Goal: Check status: Check status

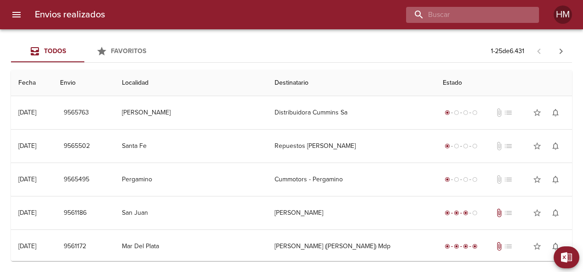
click at [523, 17] on input "buscar" at bounding box center [464, 15] width 117 height 16
paste input "9498033"
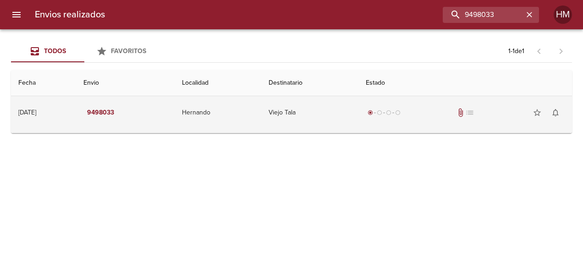
click at [372, 123] on td "radio_button_checked radio_button_unchecked radio_button_unchecked radio_button…" at bounding box center [466, 112] width 214 height 33
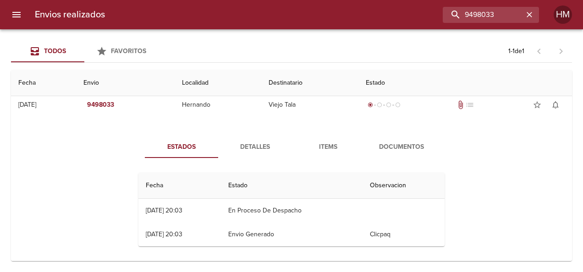
scroll to position [11, 0]
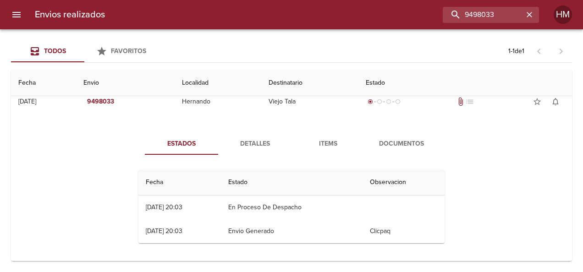
click at [254, 146] on span "Detalles" at bounding box center [255, 143] width 62 height 11
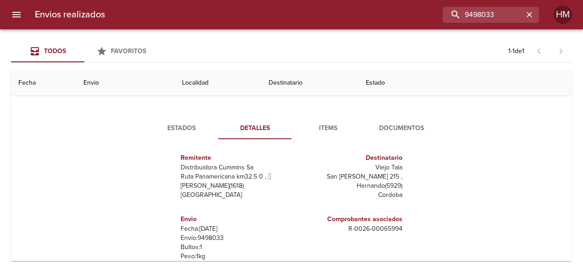
scroll to position [46, 0]
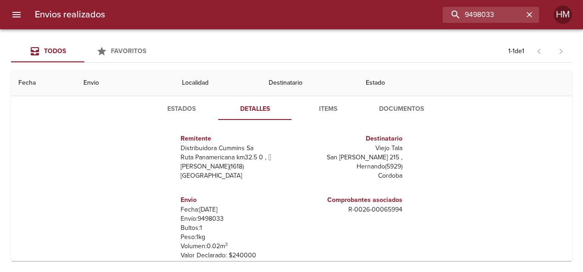
click at [215, 221] on p "Envío: 9498033" at bounding box center [234, 219] width 107 height 9
click at [510, 10] on input "9498033" at bounding box center [464, 15] width 117 height 16
paste input "51212"
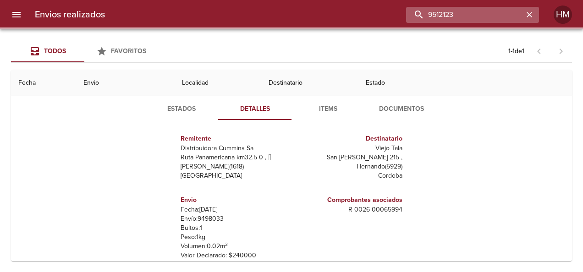
scroll to position [0, 0]
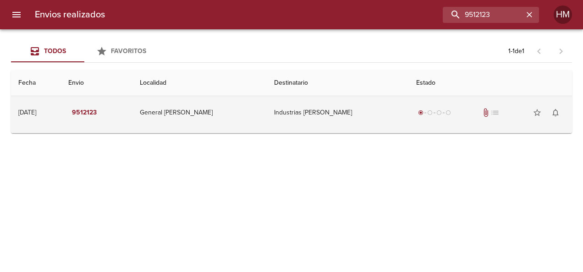
click at [319, 114] on td "Industrias [PERSON_NAME]" at bounding box center [338, 112] width 142 height 33
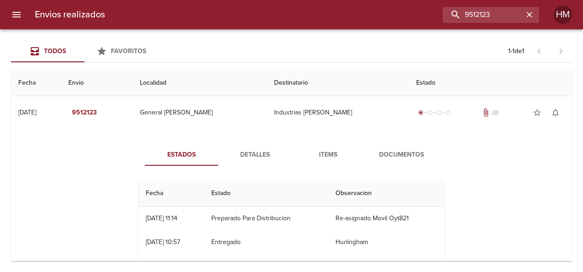
click at [258, 156] on span "Detalles" at bounding box center [255, 154] width 62 height 11
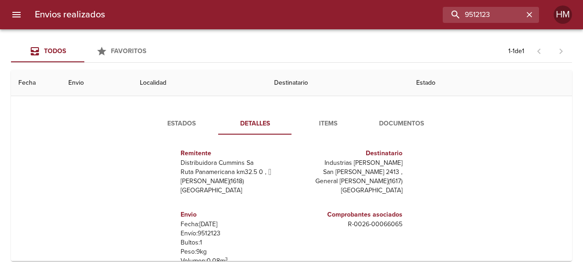
scroll to position [46, 0]
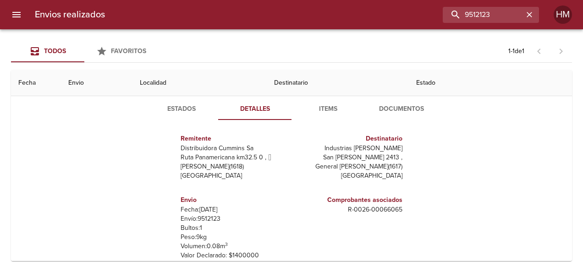
click at [209, 221] on p "Envío: 9512123" at bounding box center [234, 219] width 107 height 9
click at [509, 17] on input "9512123" at bounding box center [464, 15] width 117 height 16
paste input "15"
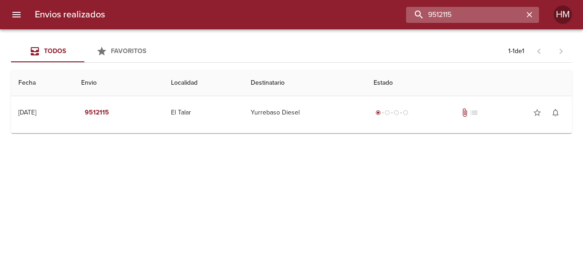
scroll to position [0, 0]
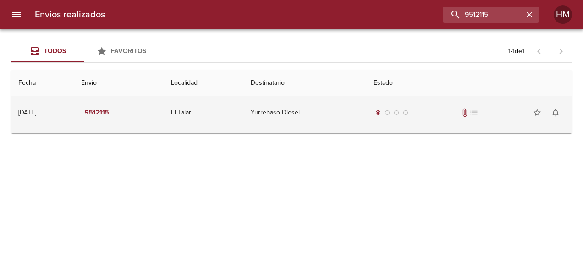
click at [328, 105] on td "Yurrebaso Diesel" at bounding box center [304, 112] width 123 height 33
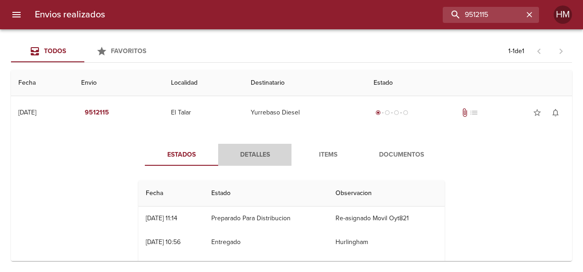
click at [254, 147] on button "Detalles" at bounding box center [254, 155] width 73 height 22
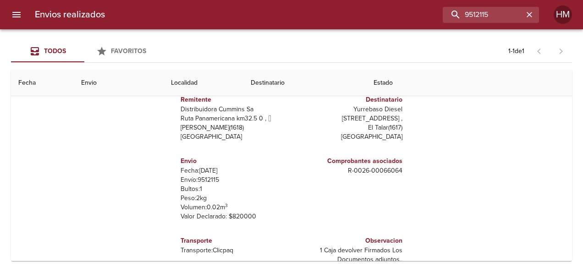
scroll to position [92, 0]
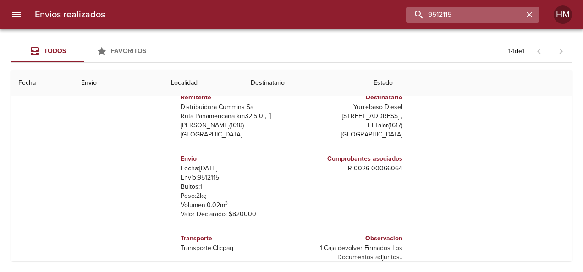
click at [498, 8] on input "9512115" at bounding box center [464, 15] width 117 height 16
click at [495, 12] on input "9512115" at bounding box center [464, 15] width 117 height 16
type input "9"
paste input "8795673"
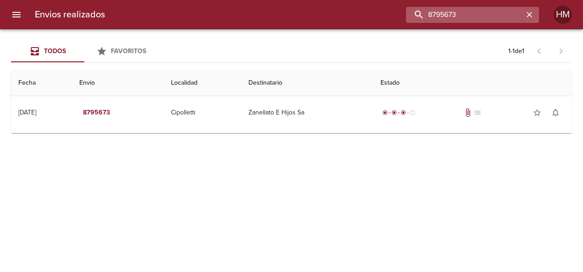
scroll to position [0, 0]
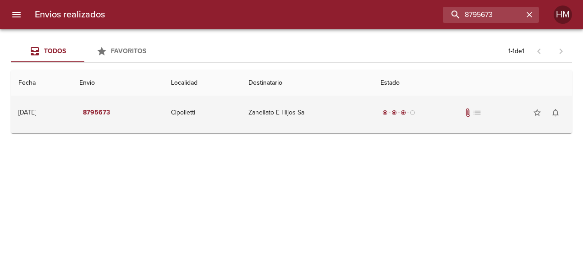
click at [323, 125] on td "Zanellato E Hijos Sa" at bounding box center [307, 112] width 132 height 33
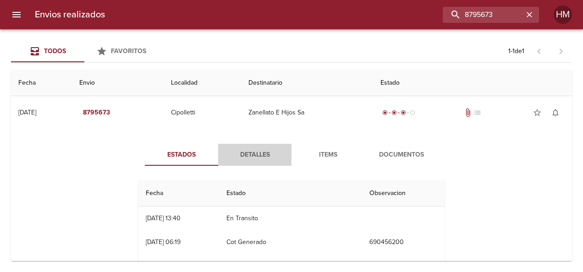
click at [256, 158] on span "Detalles" at bounding box center [255, 154] width 62 height 11
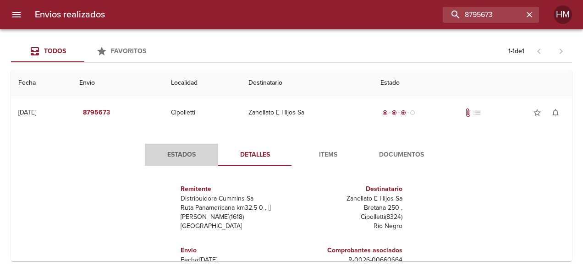
click at [194, 158] on span "Estados" at bounding box center [181, 154] width 62 height 11
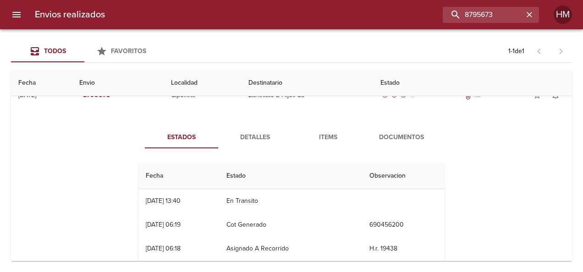
scroll to position [13, 0]
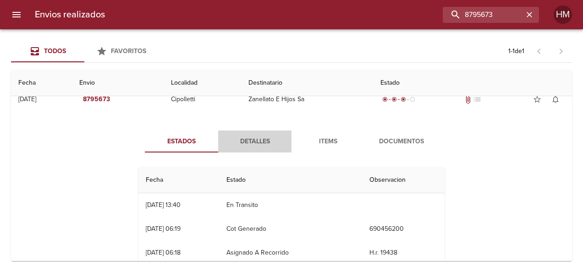
click at [242, 142] on span "Detalles" at bounding box center [255, 141] width 62 height 11
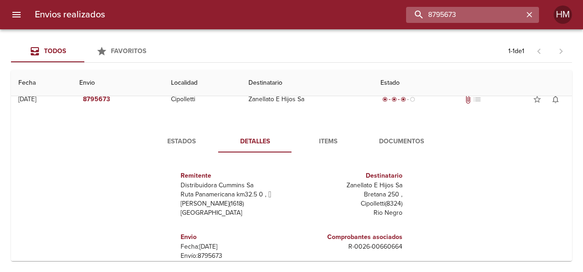
click at [499, 11] on input "8795673" at bounding box center [464, 15] width 117 height 16
paste input "66066"
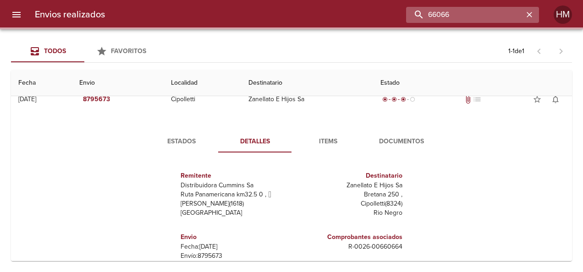
scroll to position [0, 0]
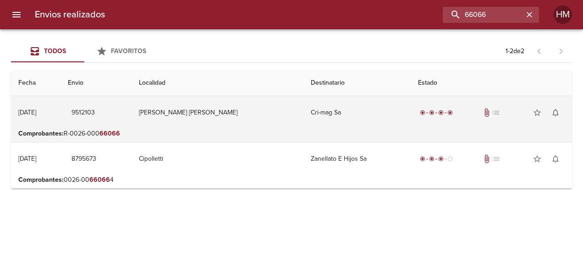
click at [224, 109] on td "[PERSON_NAME] [PERSON_NAME]" at bounding box center [218, 112] width 172 height 33
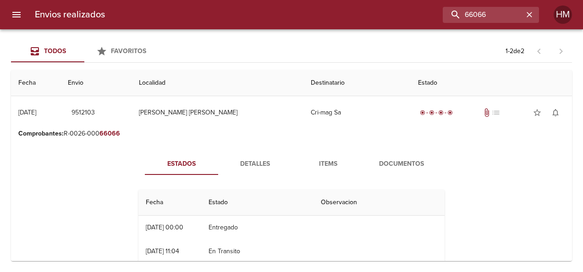
click at [257, 170] on button "Detalles" at bounding box center [254, 164] width 73 height 22
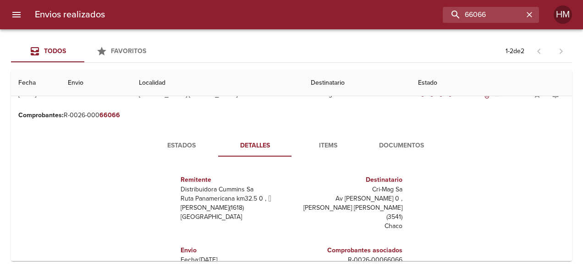
scroll to position [46, 0]
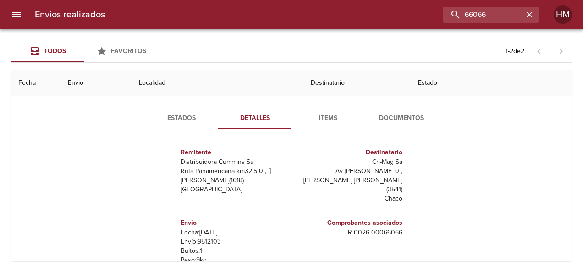
click at [206, 238] on p "Envío: 9512103" at bounding box center [234, 242] width 107 height 9
copy p "9512103"
click at [186, 113] on span "Estados" at bounding box center [181, 118] width 62 height 11
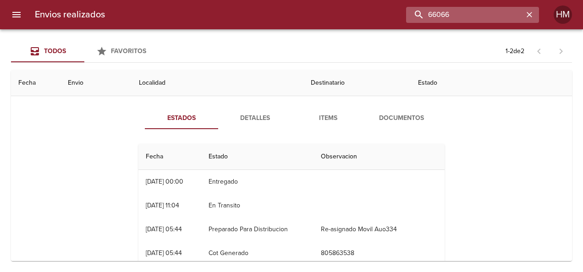
click at [508, 12] on input "66066" at bounding box center [464, 15] width 117 height 16
paste input "9519652"
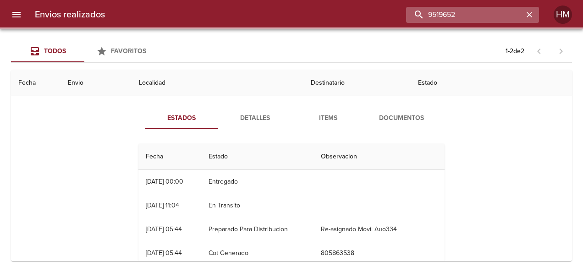
scroll to position [0, 0]
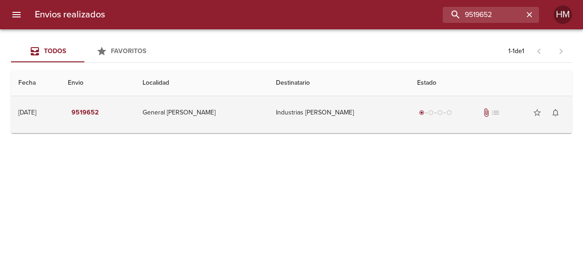
click at [334, 126] on td "Industrias [PERSON_NAME]" at bounding box center [339, 112] width 141 height 33
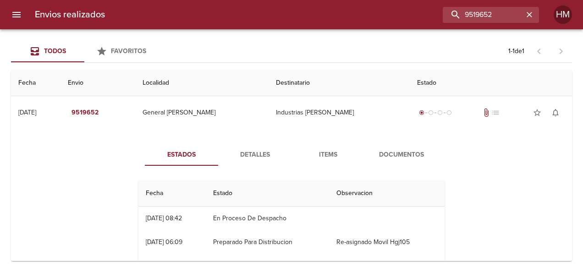
click at [234, 156] on span "Detalles" at bounding box center [255, 154] width 62 height 11
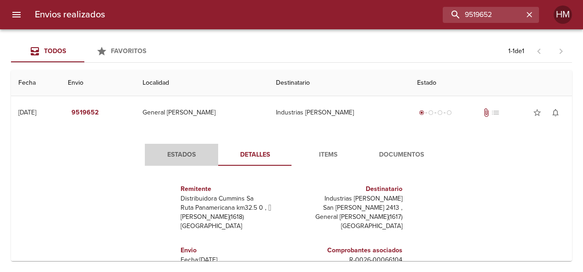
click at [179, 156] on span "Estados" at bounding box center [181, 154] width 62 height 11
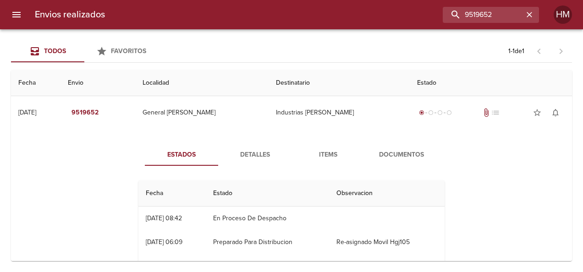
click at [243, 148] on button "Detalles" at bounding box center [254, 155] width 73 height 22
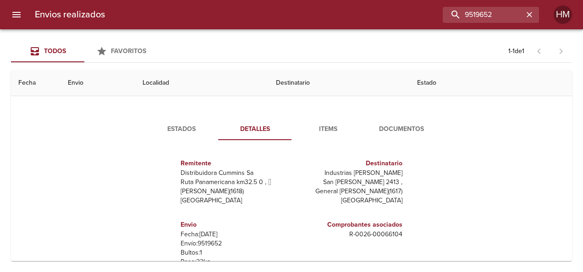
scroll to position [46, 0]
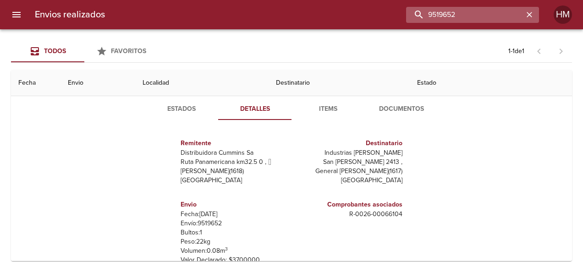
click at [502, 22] on input "9519652" at bounding box center [464, 15] width 117 height 16
paste input "66206"
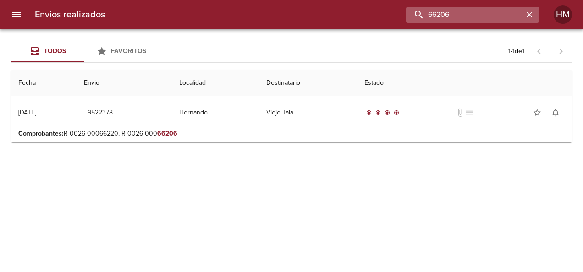
scroll to position [0, 0]
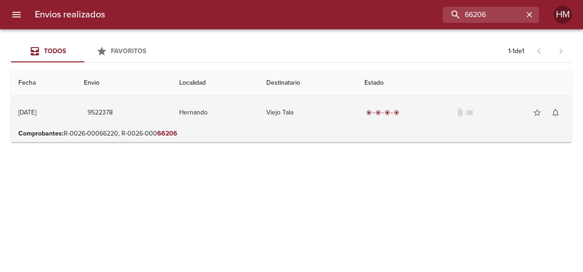
click at [311, 122] on td "Viejo Tala" at bounding box center [308, 112] width 98 height 33
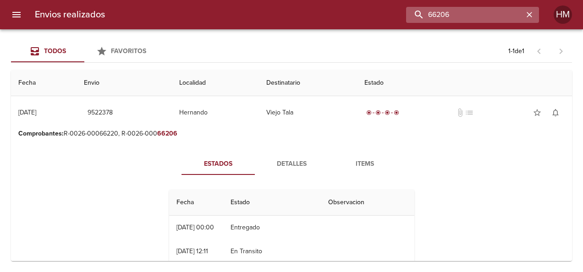
click at [496, 15] on input "66206" at bounding box center [464, 15] width 117 height 16
paste input "9522357"
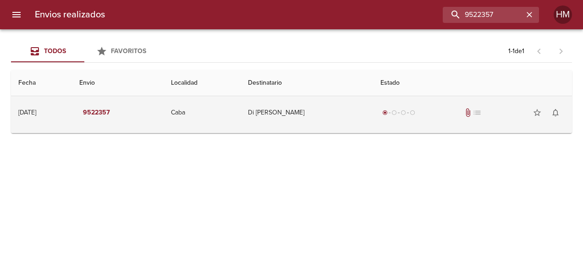
click at [348, 120] on td "Di [PERSON_NAME]" at bounding box center [307, 112] width 133 height 33
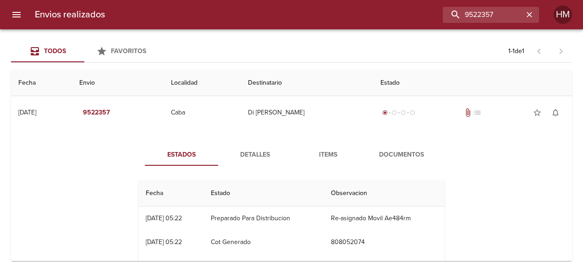
click at [238, 163] on button "Detalles" at bounding box center [254, 155] width 73 height 22
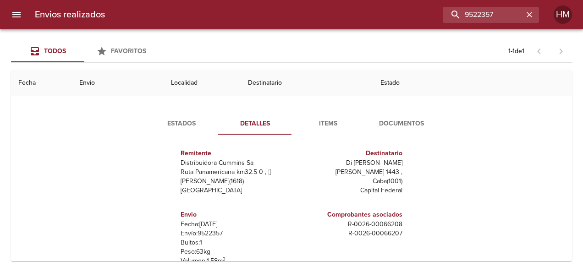
scroll to position [46, 0]
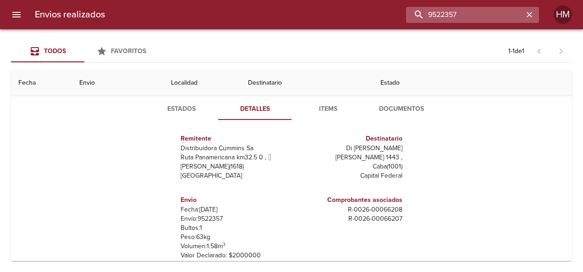
click at [490, 9] on input "9522357" at bounding box center [464, 15] width 117 height 16
paste input "48"
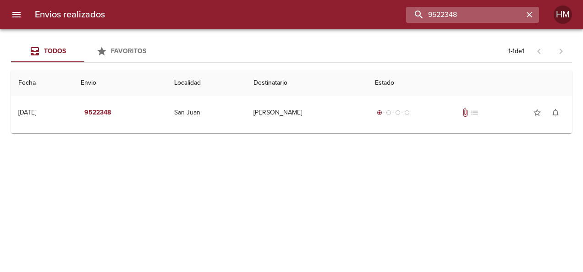
scroll to position [0, 0]
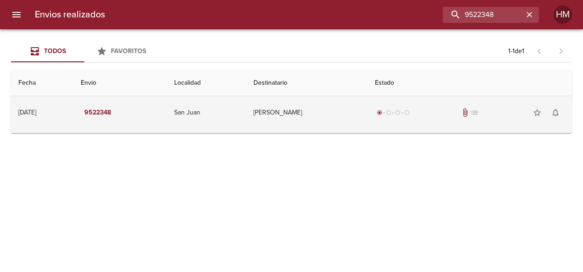
click at [298, 127] on td "[PERSON_NAME]" at bounding box center [307, 112] width 122 height 33
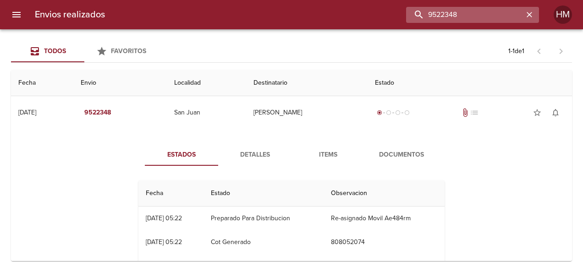
click at [495, 7] on input "9522348" at bounding box center [464, 15] width 117 height 16
click at [494, 16] on input "9522348" at bounding box center [464, 15] width 117 height 16
paste input "4684"
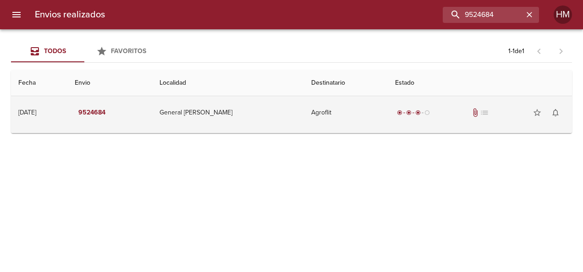
click at [322, 111] on td "Agroflit" at bounding box center [346, 112] width 84 height 33
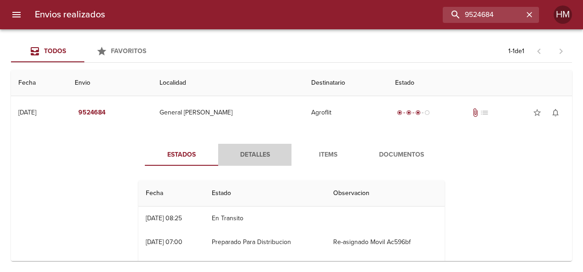
click at [253, 153] on span "Detalles" at bounding box center [255, 154] width 62 height 11
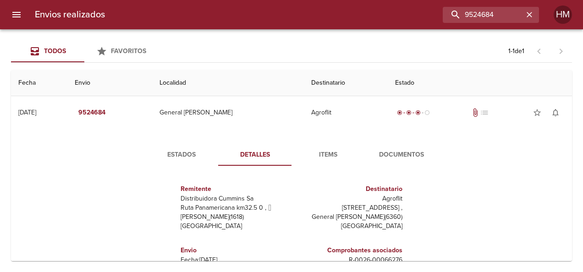
scroll to position [46, 0]
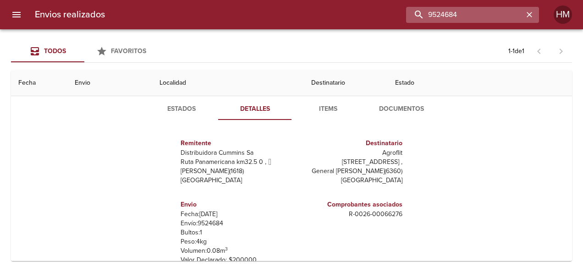
click at [484, 22] on input "9524684" at bounding box center [464, 15] width 117 height 16
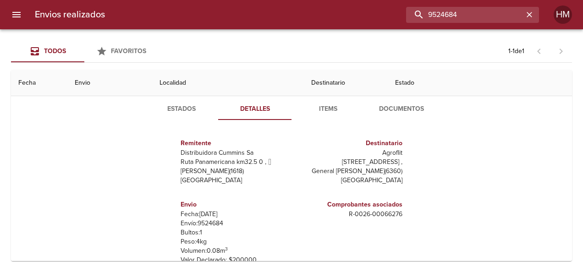
paste input "70"
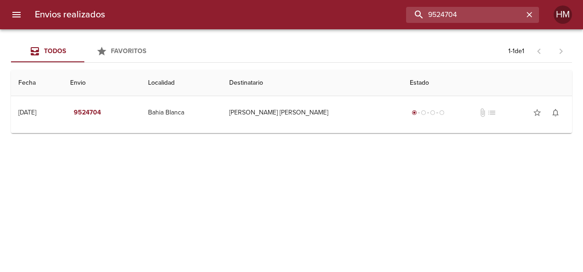
scroll to position [0, 0]
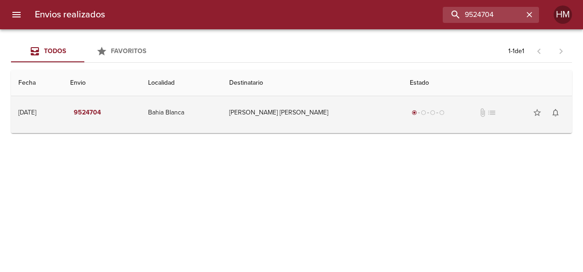
click at [379, 126] on td "[PERSON_NAME] [PERSON_NAME]" at bounding box center [312, 112] width 181 height 33
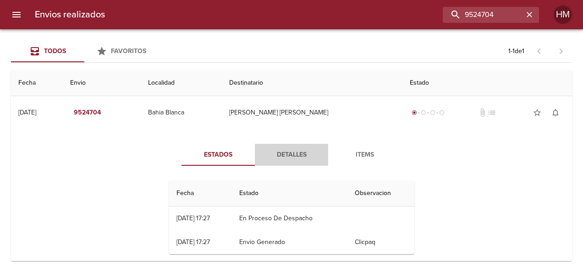
click at [292, 155] on span "Detalles" at bounding box center [291, 154] width 62 height 11
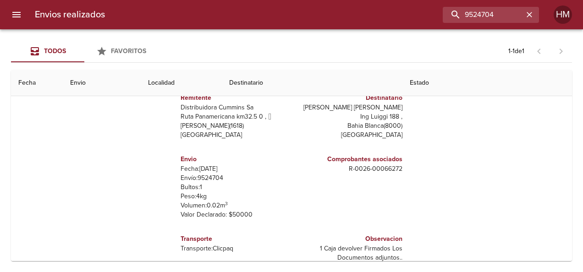
scroll to position [92, 0]
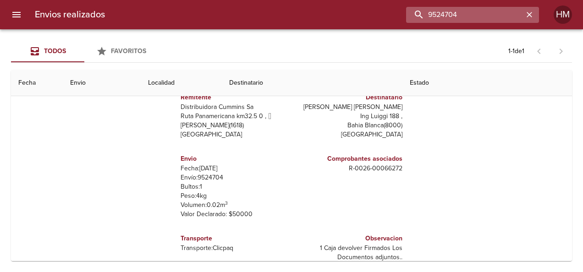
click at [480, 13] on input "9524704" at bounding box center [464, 15] width 117 height 16
paste input "30059"
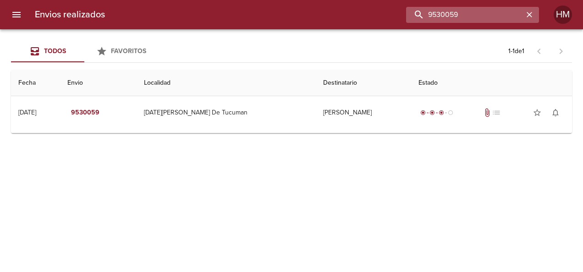
scroll to position [0, 0]
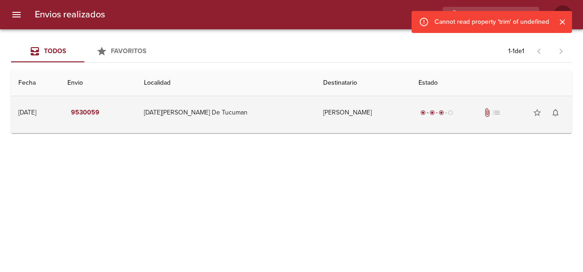
click at [214, 106] on td "[DATE][PERSON_NAME] De Tucuman" at bounding box center [226, 112] width 179 height 33
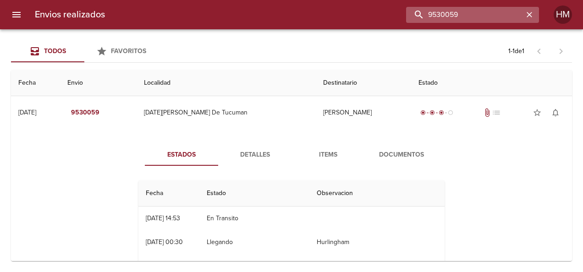
click at [493, 10] on input "9530059" at bounding box center [464, 15] width 117 height 16
paste input "72"
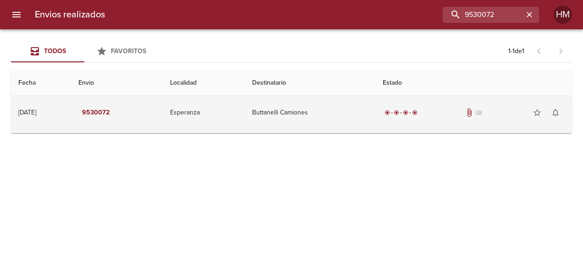
click at [280, 121] on td "Buttanelli Camiones" at bounding box center [310, 112] width 131 height 33
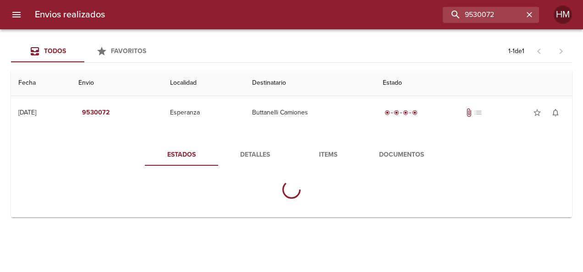
click at [254, 156] on span "Detalles" at bounding box center [255, 154] width 62 height 11
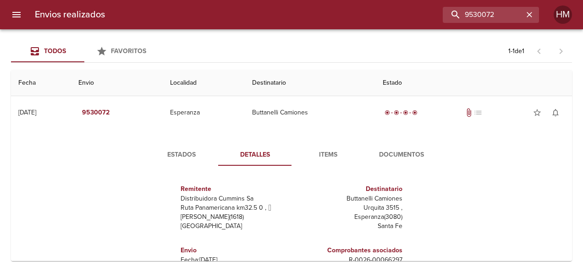
scroll to position [46, 0]
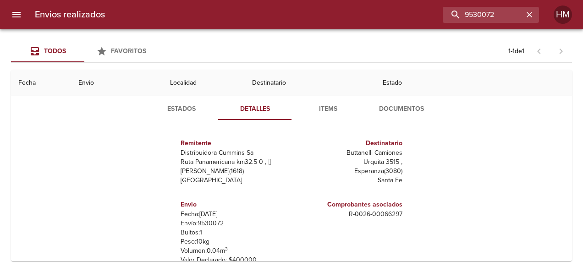
click at [200, 222] on p "Envío: 9530072" at bounding box center [234, 223] width 107 height 9
drag, startPoint x: 200, startPoint y: 222, endPoint x: 153, endPoint y: 202, distance: 51.4
click at [153, 202] on div "Remitente Distribuidora [PERSON_NAME] Ruta Panamericana km32.5 0 ,   [PERSON_NA…" at bounding box center [292, 218] width 314 height 183
click at [172, 113] on span "Estados" at bounding box center [181, 109] width 62 height 11
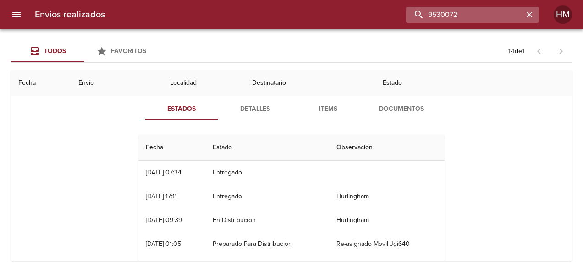
click at [499, 19] on input "9530072" at bounding box center [464, 15] width 117 height 16
click at [497, 13] on input "9530072" at bounding box center [464, 15] width 117 height 16
paste input "89"
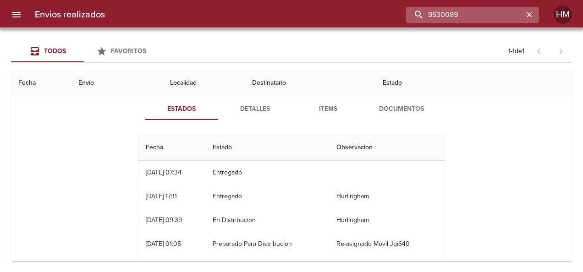
scroll to position [0, 0]
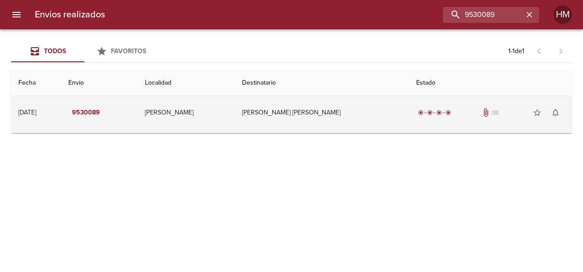
click at [379, 111] on td "[PERSON_NAME] [PERSON_NAME]" at bounding box center [322, 112] width 174 height 33
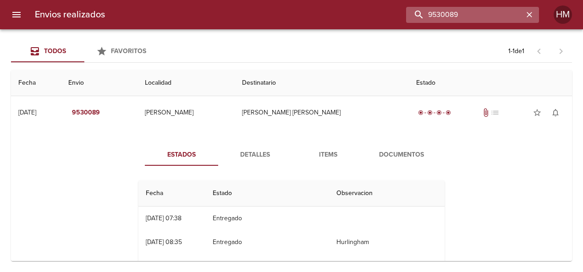
click at [516, 11] on input "9530089" at bounding box center [464, 15] width 117 height 16
paste input "115"
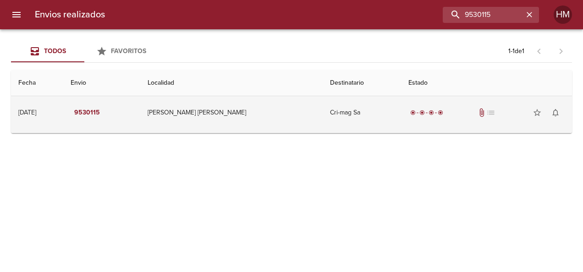
click at [192, 125] on td "[PERSON_NAME] [PERSON_NAME]" at bounding box center [231, 112] width 182 height 33
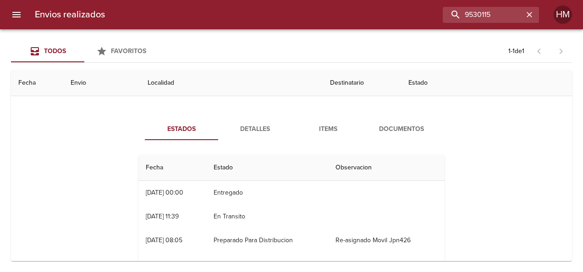
scroll to position [46, 0]
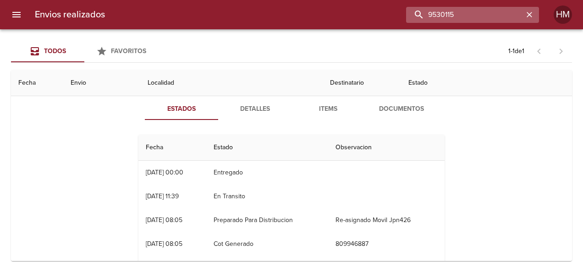
click at [507, 15] on input "9530115" at bounding box center [464, 15] width 117 height 16
paste input "39"
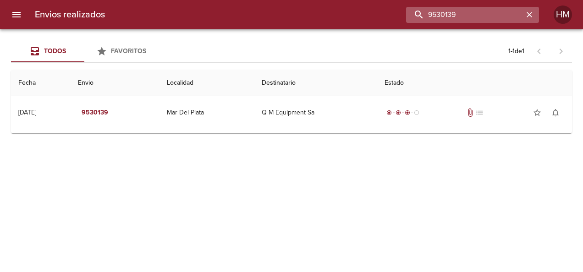
scroll to position [0, 0]
click at [484, 14] on input "9530139" at bounding box center [464, 15] width 117 height 16
paste input "415"
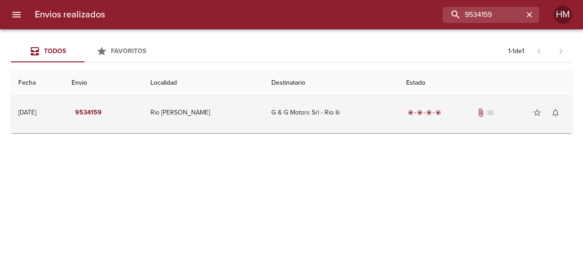
click at [220, 118] on td "Rio [PERSON_NAME]" at bounding box center [203, 112] width 121 height 33
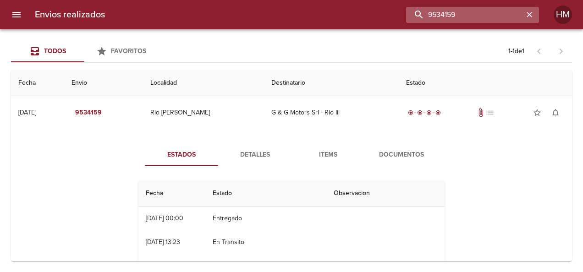
click at [499, 17] on input "9534159" at bounding box center [464, 15] width 117 height 16
paste input "61"
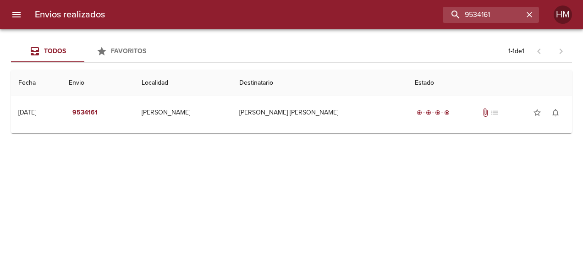
click at [509, 188] on div "Todos Favoritos 1 - 1 de 1 Fecha Envio Localidad Destinatario Estado [DATE] [DA…" at bounding box center [291, 150] width 583 height 243
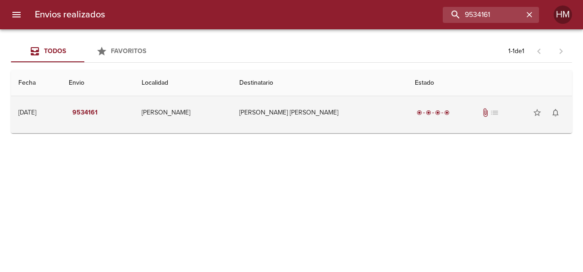
click at [316, 112] on td "[PERSON_NAME] [PERSON_NAME]" at bounding box center [320, 112] width 176 height 33
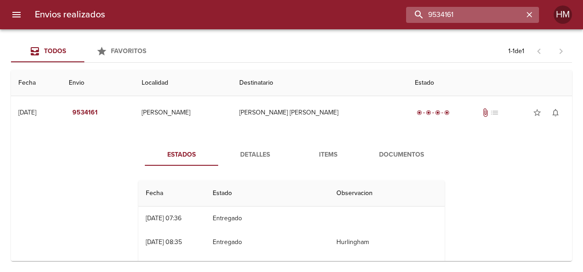
click at [472, 9] on input "9534161" at bounding box center [464, 15] width 117 height 16
paste input "75"
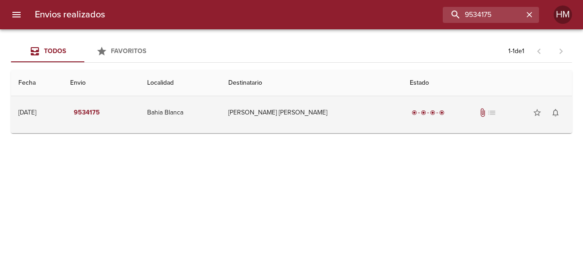
click at [338, 119] on td "[PERSON_NAME] [PERSON_NAME]" at bounding box center [311, 112] width 181 height 33
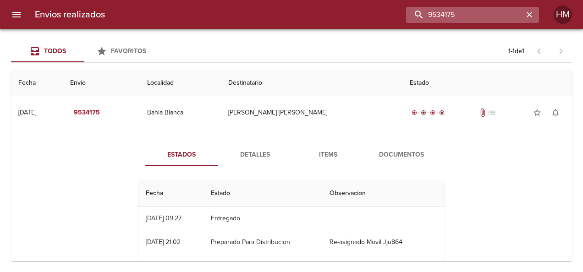
click at [495, 12] on input "9534175" at bounding box center [464, 15] width 117 height 16
paste input "226"
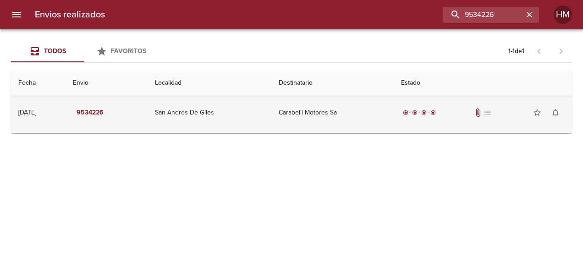
click at [374, 121] on td "Carabelli Motores Sa" at bounding box center [332, 112] width 122 height 33
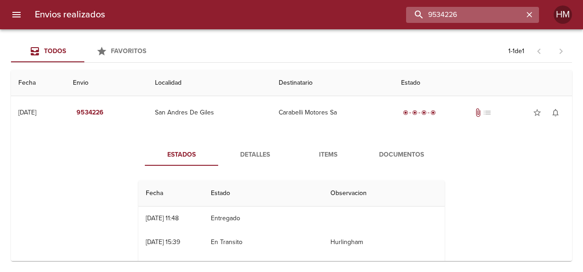
click at [479, 21] on input "9534226" at bounding box center [464, 15] width 117 height 16
paste input "57"
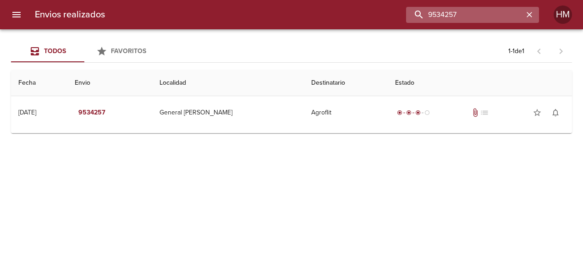
click at [496, 9] on input "9534257" at bounding box center [464, 15] width 117 height 16
click at [495, 11] on input "9534257" at bounding box center [464, 15] width 117 height 16
paste input "63"
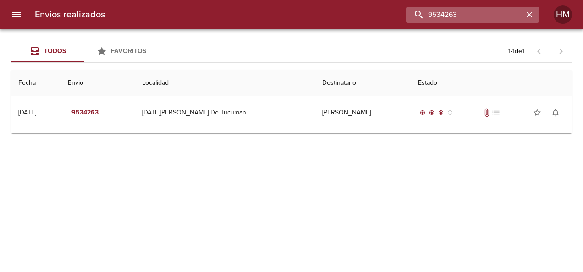
click at [485, 14] on input "9534263" at bounding box center [464, 15] width 117 height 16
paste input "71"
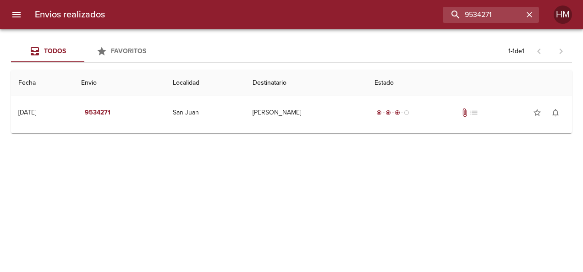
click at [478, 2] on div "Envios realizados 9534271 HM" at bounding box center [291, 14] width 583 height 29
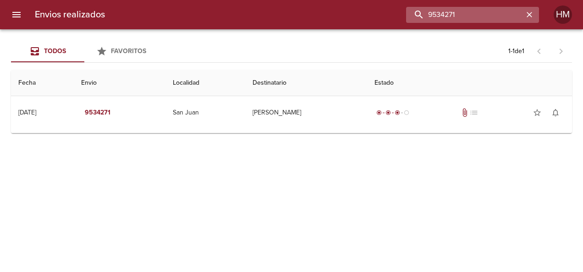
click at [481, 15] on input "9534271" at bounding box center [464, 15] width 117 height 16
paste input "194"
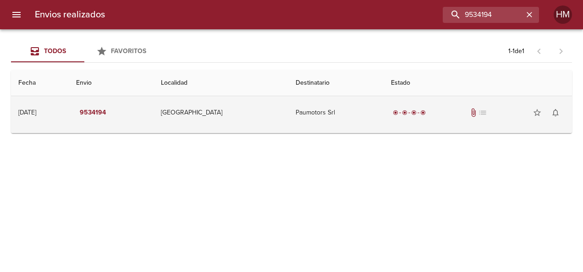
click at [154, 104] on td "9534194" at bounding box center [111, 112] width 85 height 33
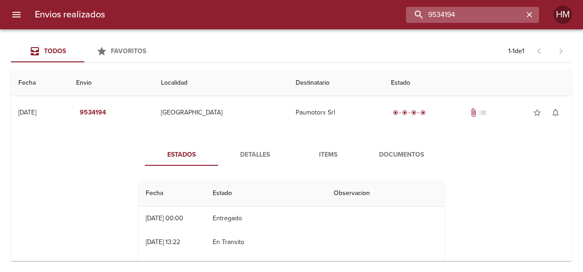
click at [488, 15] on input "9534194" at bounding box center [464, 15] width 117 height 16
paste input "66325"
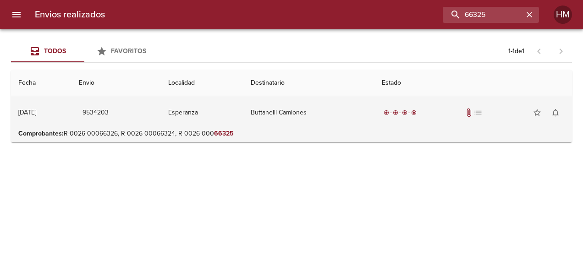
click at [348, 121] on td "Buttanelli Camiones" at bounding box center [308, 112] width 131 height 33
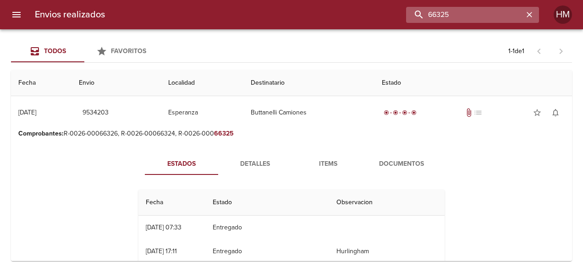
click at [480, 13] on input "66325" at bounding box center [464, 15] width 117 height 16
paste input "9538604"
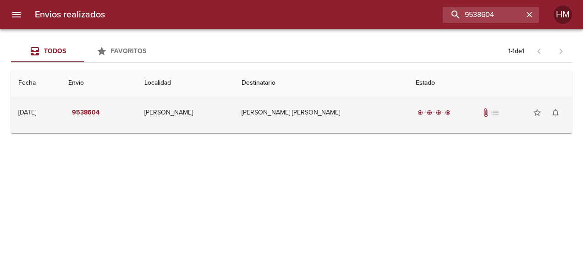
click at [340, 111] on td "[PERSON_NAME] [PERSON_NAME]" at bounding box center [321, 112] width 175 height 33
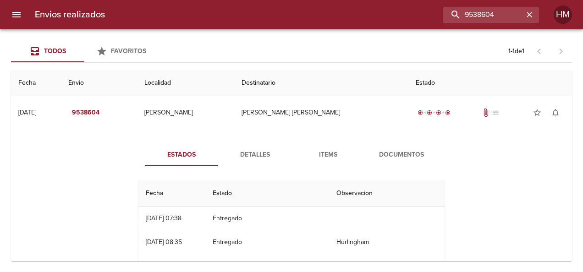
click at [232, 156] on span "Detalles" at bounding box center [255, 154] width 62 height 11
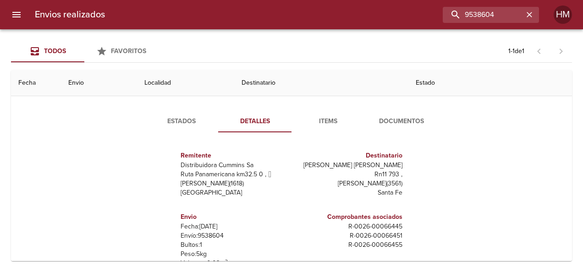
scroll to position [46, 0]
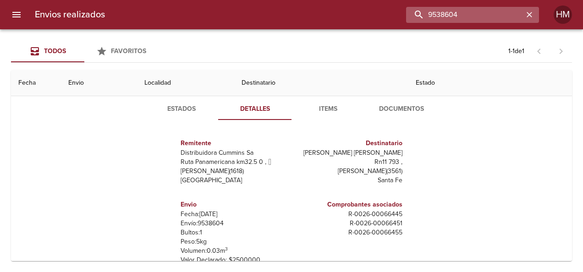
click at [491, 15] on input "9538604" at bounding box center [464, 15] width 117 height 16
click at [490, 16] on input "9538604" at bounding box center [464, 15] width 117 height 16
paste input "593"
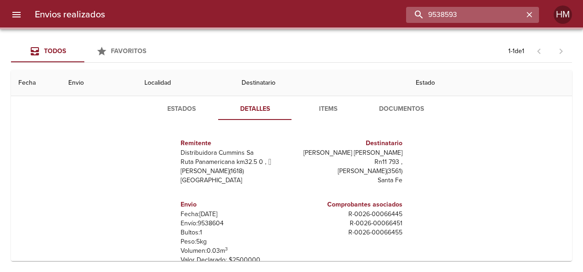
scroll to position [0, 0]
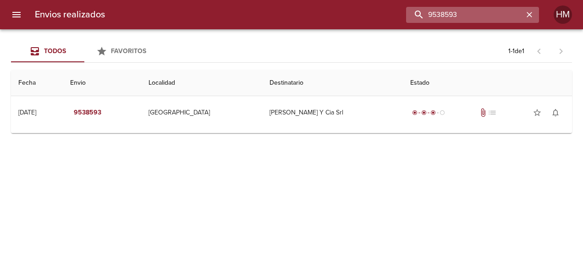
click at [468, 17] on input "9538593" at bounding box center [464, 15] width 117 height 16
click at [466, 17] on input "9538593" at bounding box center [464, 15] width 117 height 16
paste input "87"
click at [471, 17] on input "9538587" at bounding box center [464, 15] width 117 height 16
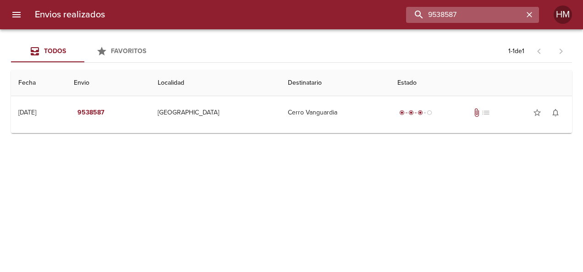
paste input "635"
click at [455, 19] on input "9538635" at bounding box center [464, 15] width 117 height 16
paste input "497"
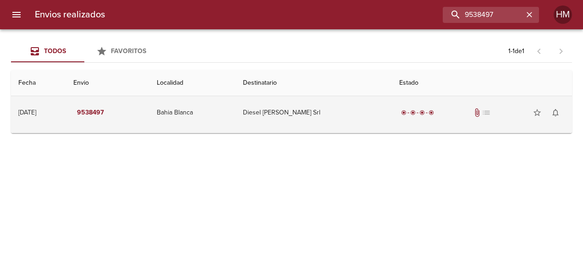
click at [374, 123] on td "Diesel [PERSON_NAME] Srl" at bounding box center [314, 112] width 156 height 33
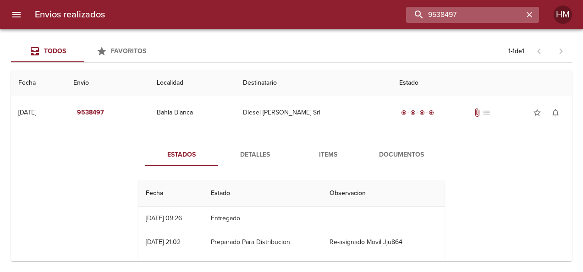
click at [484, 16] on input "9538497" at bounding box center [464, 15] width 117 height 16
paste input "425"
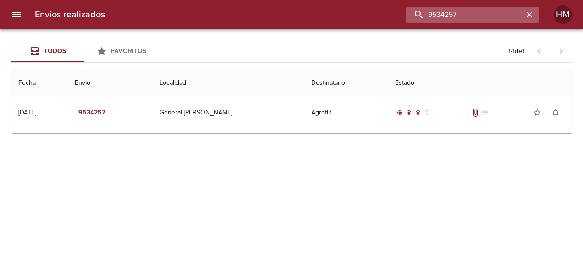
click at [459, 12] on input "9534257" at bounding box center [464, 15] width 117 height 16
paste input "63"
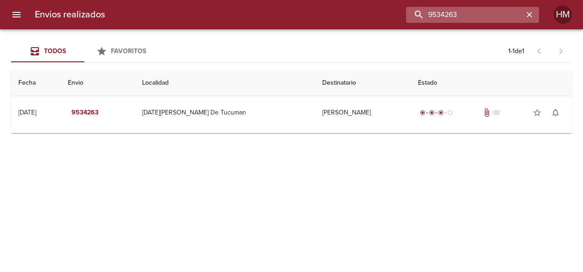
click at [449, 20] on input "9534263" at bounding box center [464, 15] width 117 height 16
click at [448, 20] on input "9534263" at bounding box center [464, 15] width 117 height 16
paste input "71"
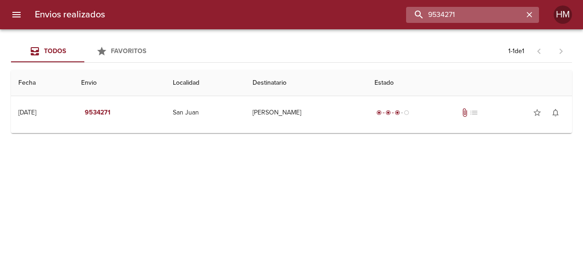
click at [486, 15] on input "9534271" at bounding box center [464, 15] width 117 height 16
paste input "8593"
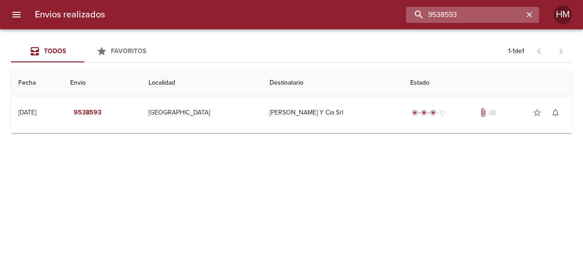
click at [450, 17] on input "9538593" at bounding box center [464, 15] width 117 height 16
paste input "87"
click at [449, 18] on input "9538587" at bounding box center [464, 15] width 117 height 16
click at [448, 19] on input "9538587" at bounding box center [464, 15] width 117 height 16
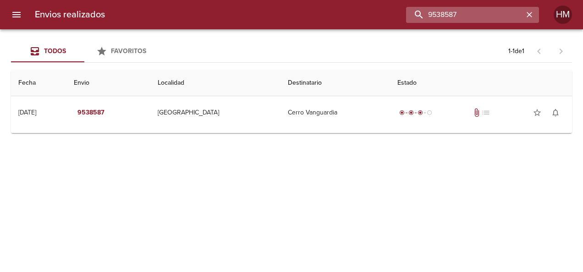
click at [448, 19] on input "9538587" at bounding box center [464, 15] width 117 height 16
paste input "635"
click at [443, 16] on input "9538635" at bounding box center [464, 15] width 117 height 16
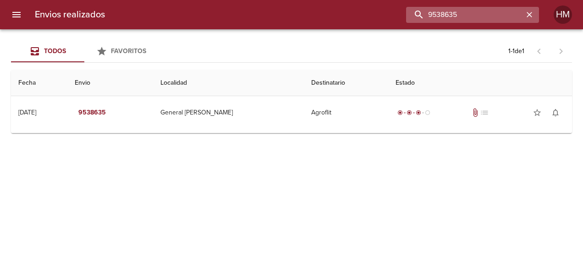
paste input "511"
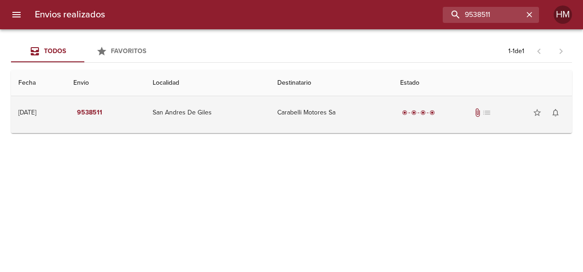
click at [251, 102] on td "San Andres De Giles" at bounding box center [207, 112] width 124 height 33
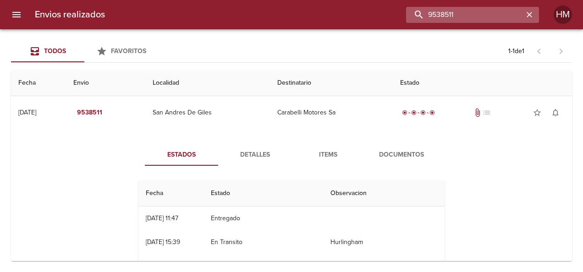
click at [497, 9] on input "9538511" at bounding box center [464, 15] width 117 height 16
paste input "28"
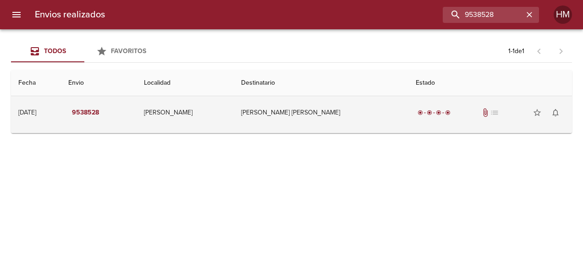
click at [363, 114] on td "[PERSON_NAME] [PERSON_NAME]" at bounding box center [321, 112] width 175 height 33
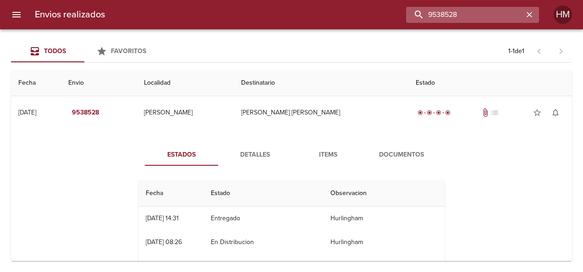
click at [492, 13] on input "9538528" at bounding box center [464, 15] width 117 height 16
paste input "614"
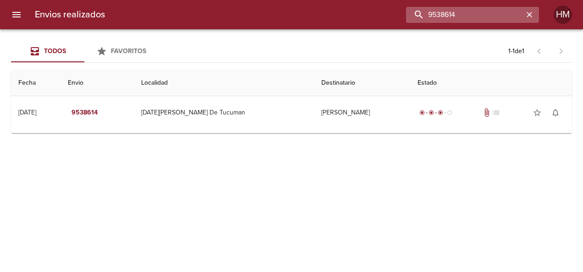
click at [464, 15] on input "9538614" at bounding box center [464, 15] width 117 height 16
paste input "42145"
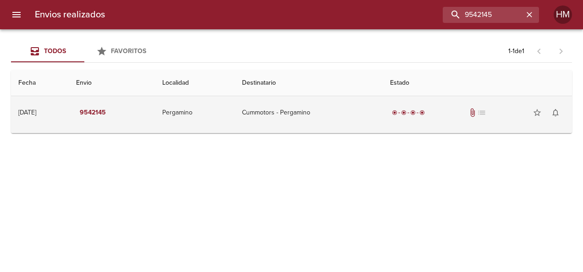
click at [357, 107] on td "Cummotors - Pergamino" at bounding box center [309, 112] width 148 height 33
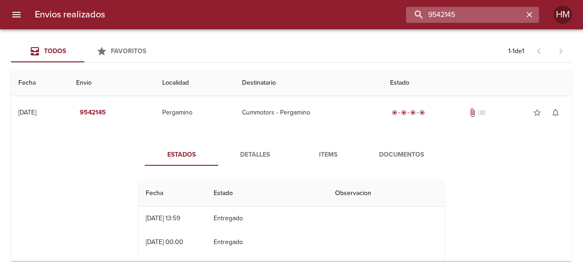
click at [470, 11] on input "9542145" at bounding box center [464, 15] width 117 height 16
paste input "218"
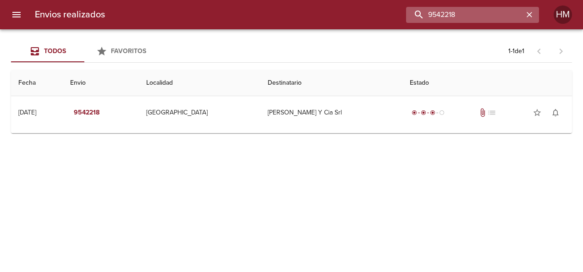
click at [456, 20] on input "9542218" at bounding box center [464, 15] width 117 height 16
paste input "26"
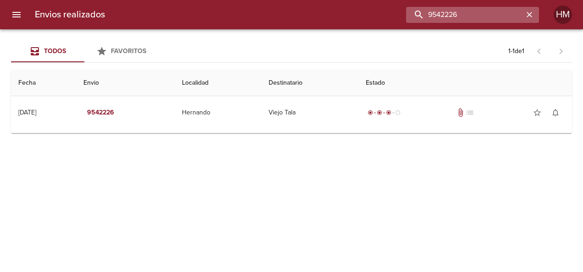
click at [470, 16] on input "9542226" at bounding box center [464, 15] width 117 height 16
paste input "35"
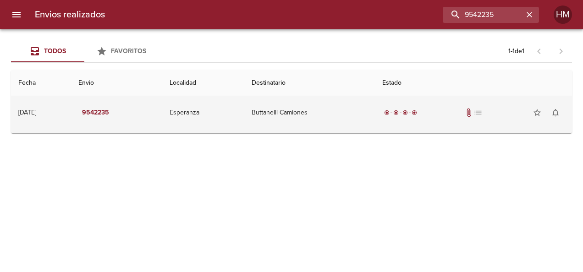
click at [335, 122] on td "Buttanelli Camiones" at bounding box center [309, 112] width 131 height 33
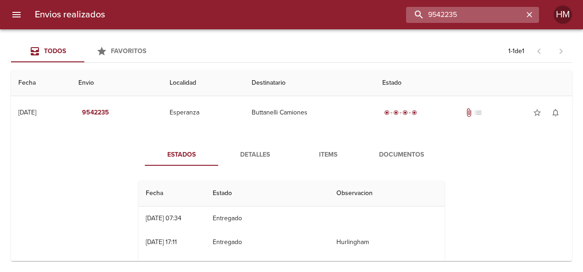
click at [497, 16] on input "9542235" at bounding box center [464, 15] width 117 height 16
paste input "169"
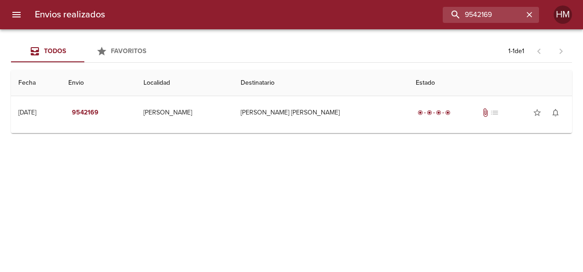
click at [354, 131] on td "Guia : 9542169" at bounding box center [291, 131] width 561 height 4
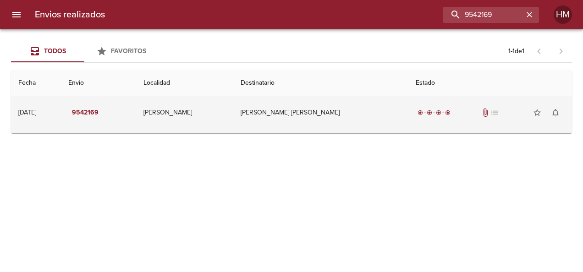
click at [356, 114] on td "[PERSON_NAME] [PERSON_NAME]" at bounding box center [320, 112] width 175 height 33
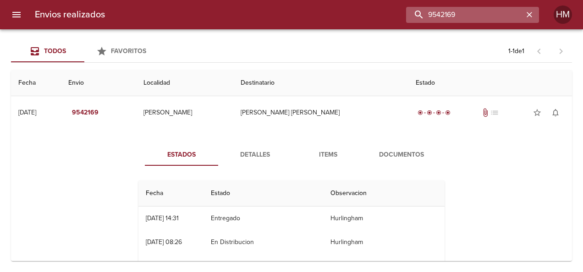
click at [493, 10] on input "9542169" at bounding box center [464, 15] width 117 height 16
paste input "255"
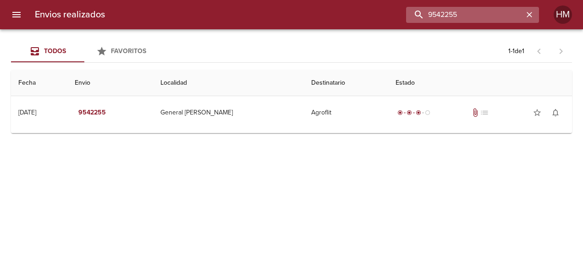
click at [470, 9] on input "9542255" at bounding box center [464, 15] width 117 height 16
paste input "4972"
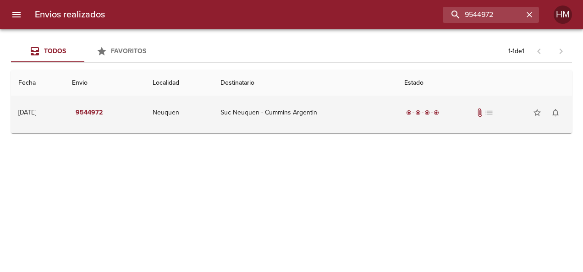
click at [342, 114] on td "Suc Neuquen - Cummins Argentin" at bounding box center [304, 112] width 183 height 33
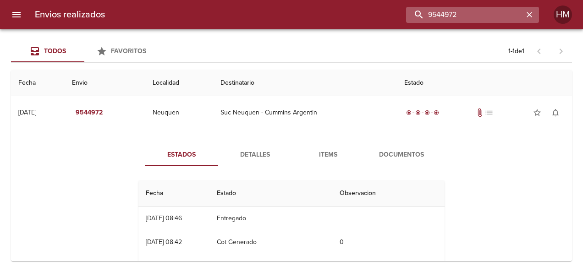
click at [480, 15] on input "9544972" at bounding box center [464, 15] width 117 height 16
paste input "85"
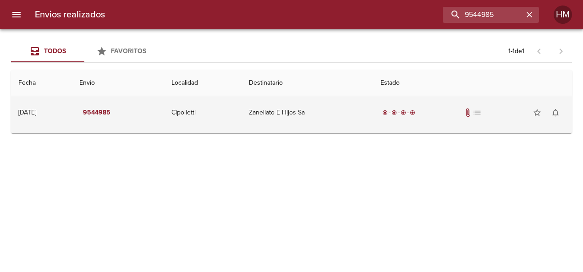
click at [270, 114] on td "Zanellato E Hijos Sa" at bounding box center [308, 112] width 132 height 33
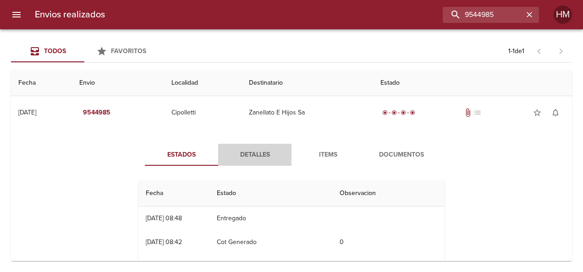
click at [266, 150] on span "Detalles" at bounding box center [255, 154] width 62 height 11
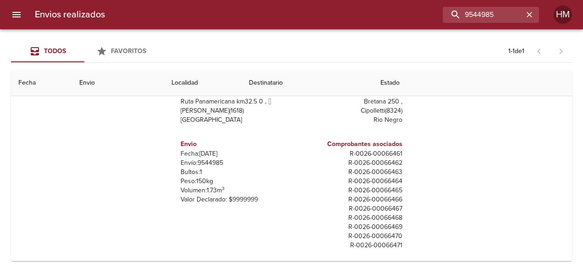
scroll to position [15, 0]
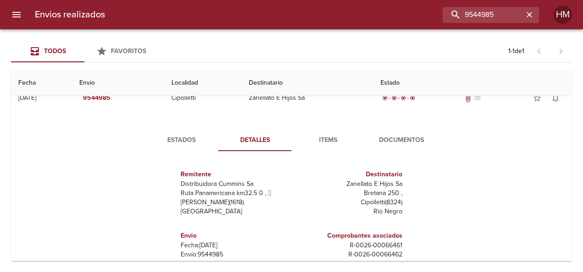
click at [176, 137] on span "Estados" at bounding box center [181, 140] width 62 height 11
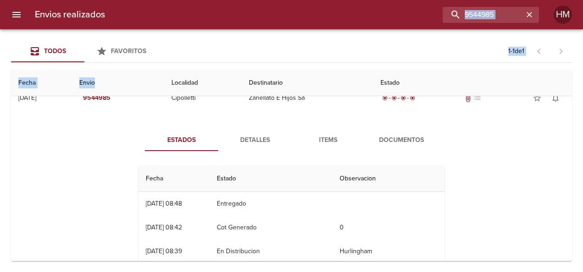
drag, startPoint x: 154, startPoint y: 50, endPoint x: 205, endPoint y: 31, distance: 54.1
click at [205, 31] on div "Todos Favoritos 1 - 1 de 1 Fecha Envio Localidad Destinatario Estado [DATE] [DA…" at bounding box center [291, 150] width 583 height 243
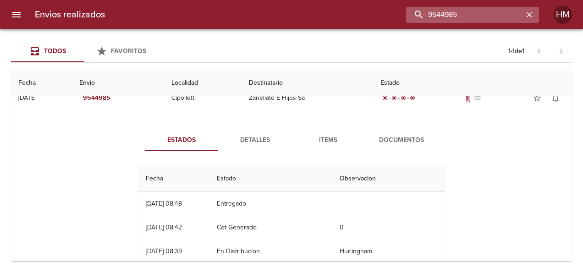
click at [480, 10] on input "9544985" at bounding box center [464, 15] width 117 height 16
click at [481, 10] on input "9544985" at bounding box center [464, 15] width 117 height 16
paste input "62"
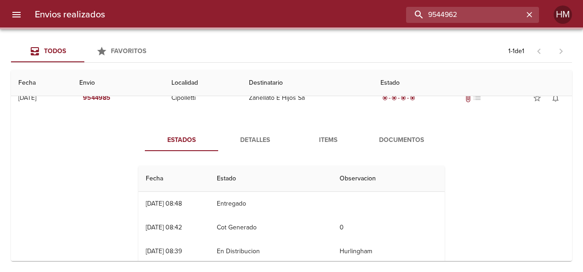
scroll to position [0, 0]
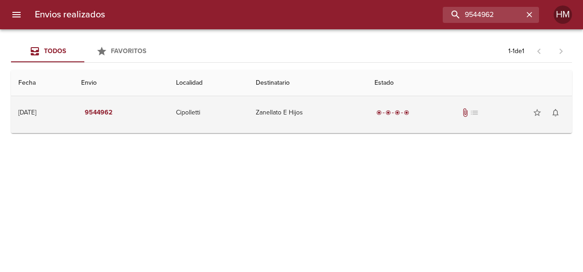
click at [335, 118] on td "Zanellato E Hijos" at bounding box center [308, 112] width 119 height 33
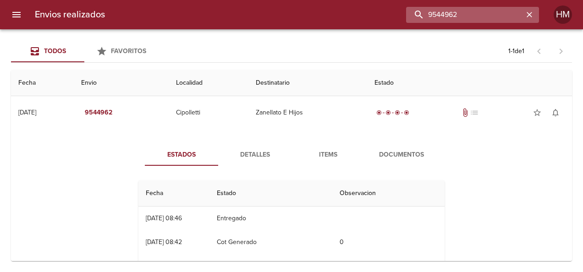
click at [489, 9] on input "9544962" at bounding box center [464, 15] width 117 height 16
paste input "85"
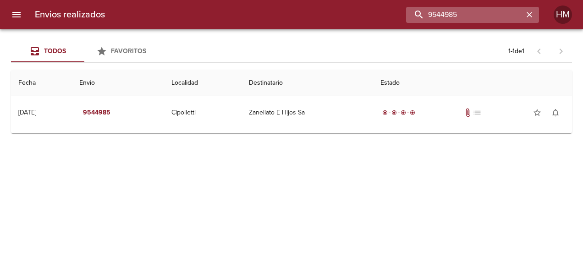
click at [468, 19] on input "9544985" at bounding box center [464, 15] width 117 height 16
paste input "62"
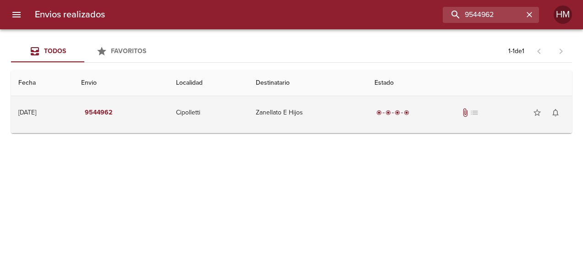
click at [288, 106] on td "Zanellato E Hijos" at bounding box center [308, 112] width 119 height 33
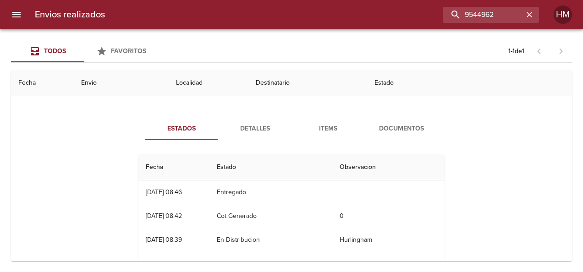
scroll to position [46, 0]
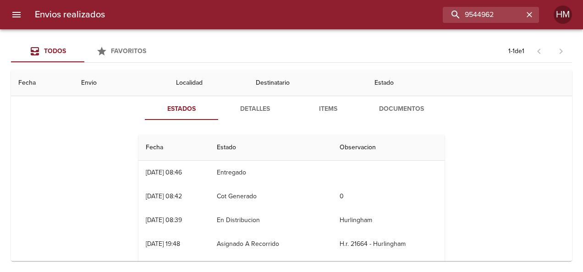
click at [242, 113] on span "Detalles" at bounding box center [255, 109] width 62 height 11
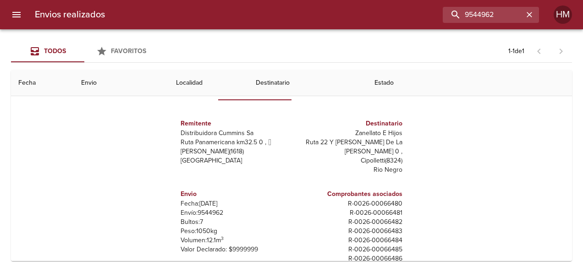
scroll to position [15, 0]
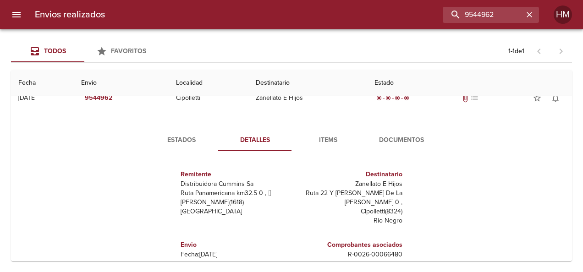
click at [171, 138] on span "Estados" at bounding box center [181, 140] width 62 height 11
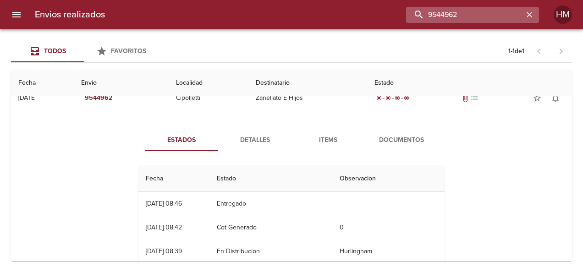
click at [483, 12] on input "9544962" at bounding box center [464, 15] width 117 height 16
paste input "813"
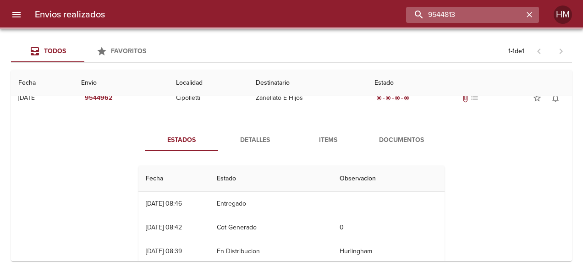
scroll to position [0, 0]
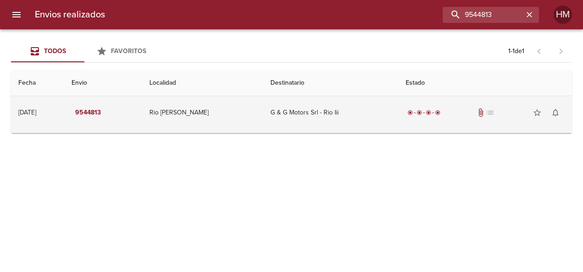
drag, startPoint x: 315, startPoint y: 124, endPoint x: 295, endPoint y: 109, distance: 25.6
click at [315, 124] on td "G & G Motors Srl - Rio Iii" at bounding box center [330, 112] width 135 height 33
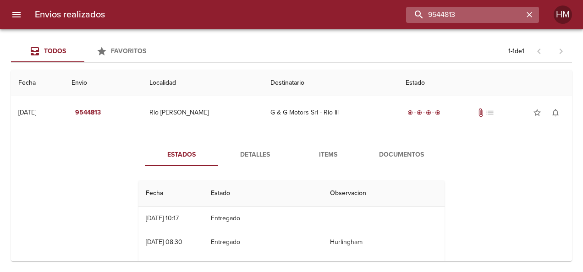
click at [470, 16] on input "9544813" at bounding box center [464, 15] width 117 height 16
paste input "78"
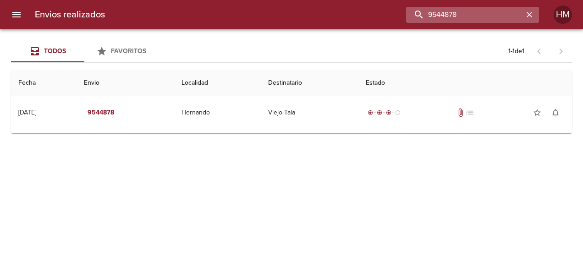
click at [457, 15] on input "9544878" at bounding box center [464, 15] width 117 height 16
paste input "2"
click at [454, 19] on input "9544828" at bounding box center [464, 15] width 117 height 16
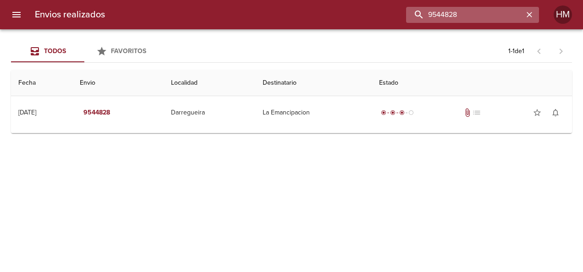
paste input "35"
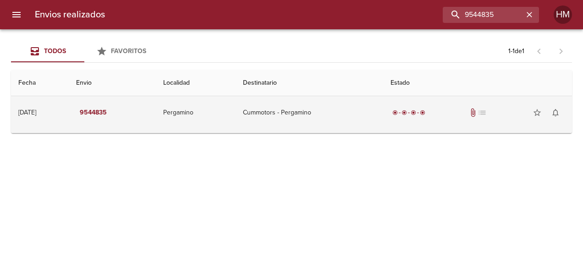
click at [326, 115] on td "Cummotors - Pergamino" at bounding box center [310, 112] width 148 height 33
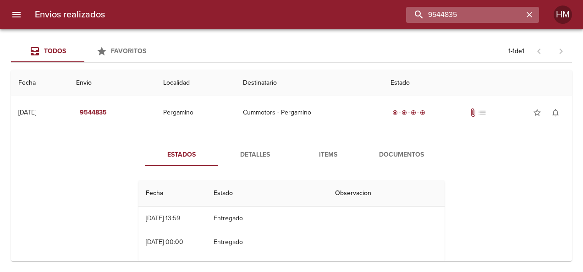
click at [495, 15] on input "9544835" at bounding box center [464, 15] width 117 height 16
paste input "48"
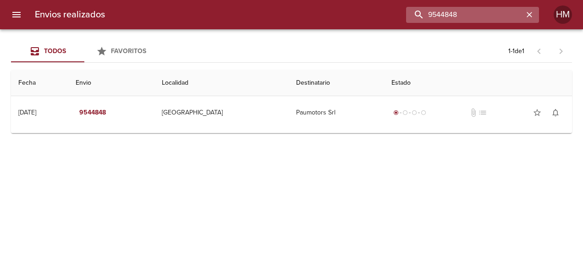
click at [460, 15] on input "9544848" at bounding box center [464, 15] width 117 height 16
paste input "35"
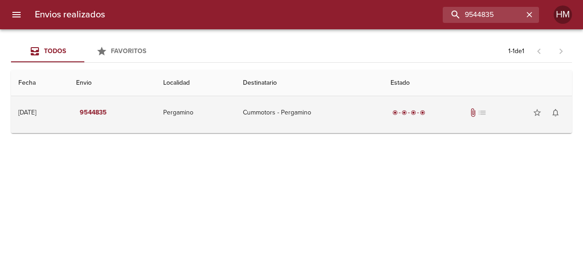
click at [301, 107] on td "Cummotors - Pergamino" at bounding box center [310, 112] width 148 height 33
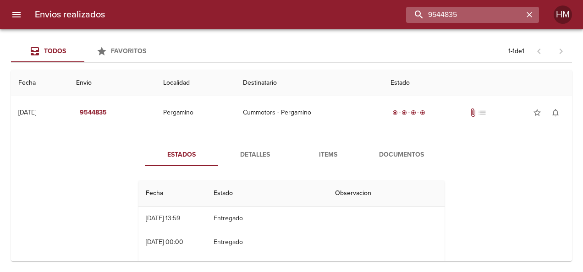
click at [486, 15] on input "9544835" at bounding box center [464, 15] width 117 height 16
paste input "959"
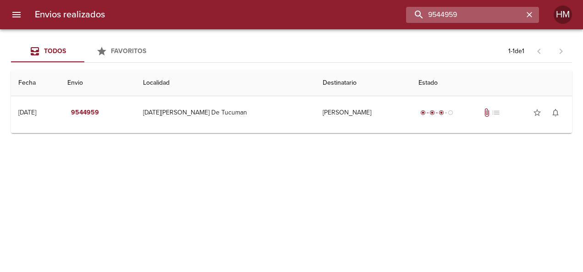
click at [452, 7] on input "9544959" at bounding box center [464, 15] width 117 height 16
click at [452, 11] on input "9544959" at bounding box center [464, 15] width 117 height 16
paste input "61186"
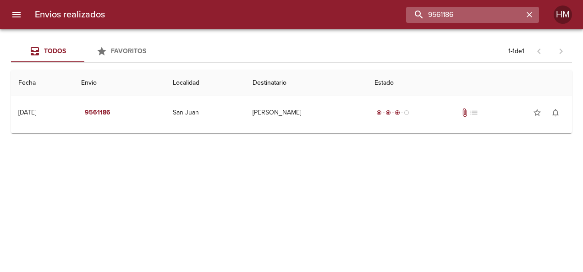
click at [494, 18] on input "9561186" at bounding box center [464, 15] width 117 height 16
paste input "72"
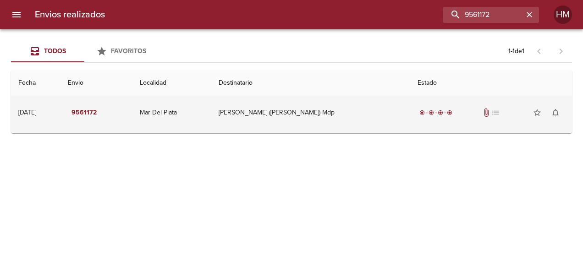
click at [275, 115] on td "[PERSON_NAME] ([PERSON_NAME]) Mdp" at bounding box center [310, 112] width 199 height 33
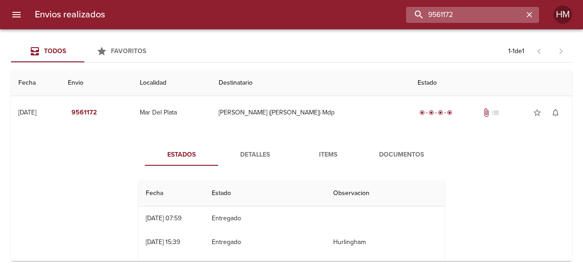
click at [494, 10] on input "9561172" at bounding box center [464, 15] width 117 height 16
paste input "66"
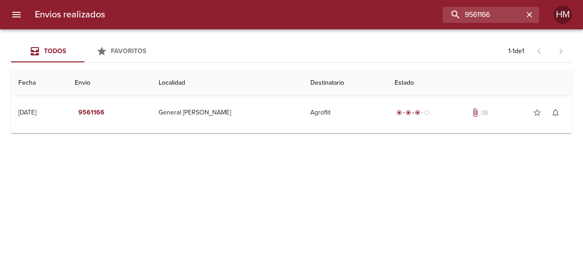
click at [474, 6] on div "Envios realizados 9561166 HM" at bounding box center [291, 14] width 583 height 29
click at [478, 20] on input "9561166" at bounding box center [464, 15] width 117 height 16
paste input "41"
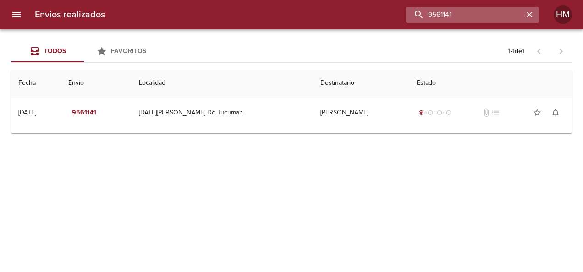
click at [477, 10] on input "9561141" at bounding box center [464, 15] width 117 height 16
paste input "22"
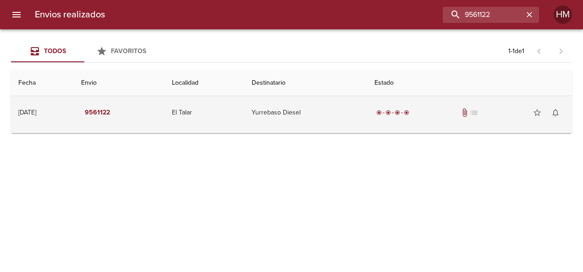
click at [316, 105] on td "Yurrebaso Diesel" at bounding box center [305, 112] width 123 height 33
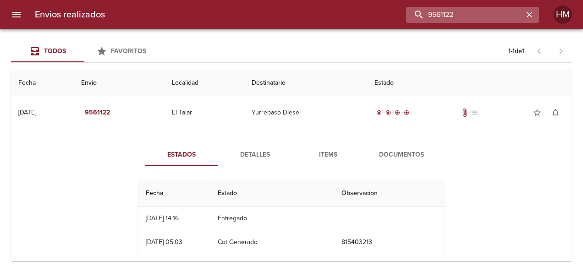
click at [492, 20] on input "9561122" at bounding box center [464, 15] width 117 height 16
click at [492, 19] on input "9561122" at bounding box center [464, 15] width 117 height 16
click at [491, 17] on input "9561122" at bounding box center [464, 15] width 117 height 16
click at [490, 15] on input "9561122" at bounding box center [464, 15] width 117 height 16
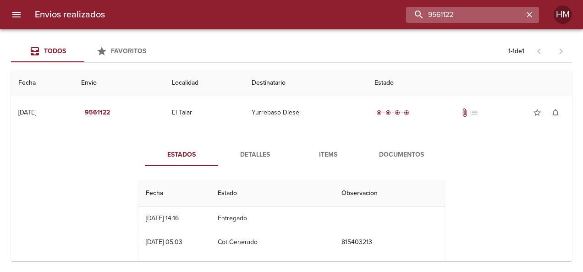
paste input "66680"
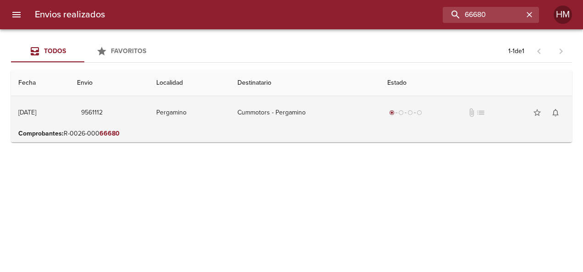
click at [354, 127] on td "Cummotors - Pergamino" at bounding box center [305, 112] width 150 height 33
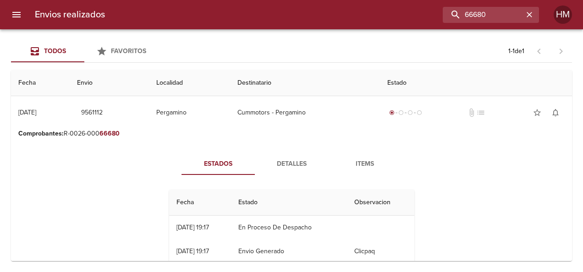
click at [290, 167] on span "Detalles" at bounding box center [291, 164] width 62 height 11
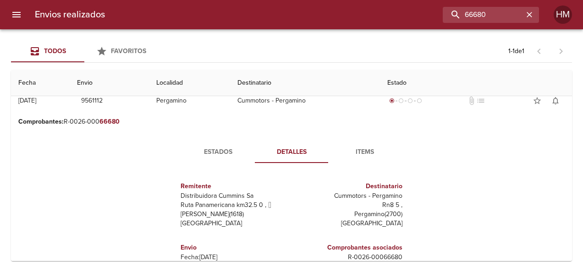
scroll to position [46, 0]
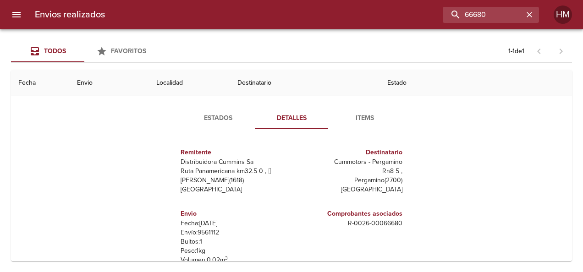
click at [203, 230] on p "Envío: 9561112" at bounding box center [234, 232] width 107 height 9
copy p "9561112"
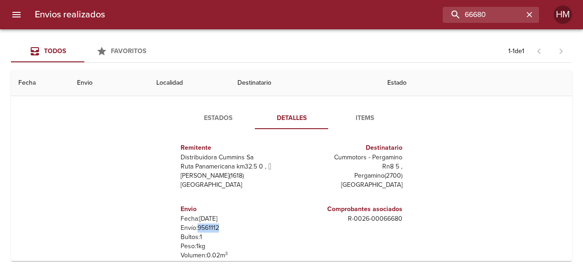
click at [203, 226] on p "Envío: 9561112" at bounding box center [234, 228] width 107 height 9
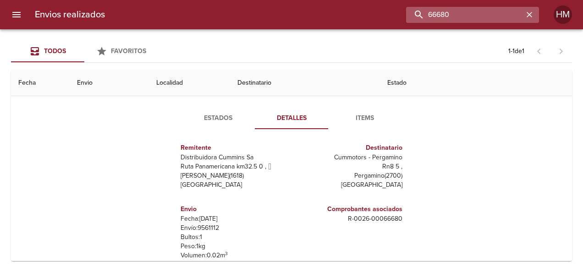
click at [484, 19] on input "66680" at bounding box center [464, 15] width 117 height 16
paste input "9561101"
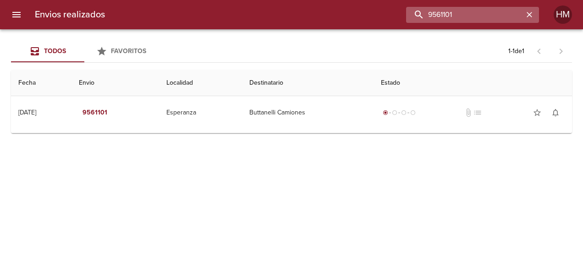
scroll to position [0, 0]
click at [469, 17] on input "9561101" at bounding box center [464, 15] width 117 height 16
paste input "094"
click at [446, 8] on input "9561094" at bounding box center [464, 15] width 117 height 16
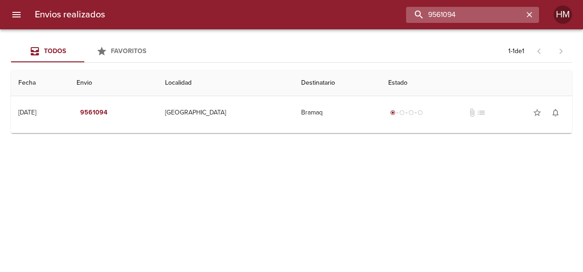
click at [447, 8] on input "9561094" at bounding box center [464, 15] width 117 height 16
paste input "86"
click at [442, 17] on input "9561086" at bounding box center [464, 15] width 117 height 16
paste input "54"
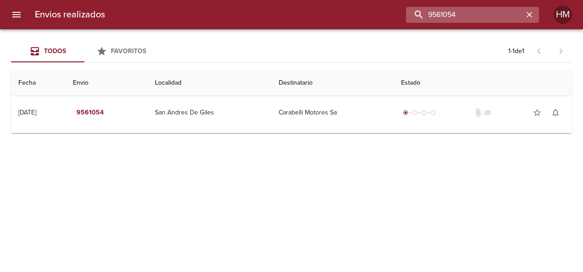
click at [441, 18] on input "9561054" at bounding box center [464, 15] width 117 height 16
paste input "7"
click at [450, 10] on input "9561074" at bounding box center [464, 15] width 117 height 16
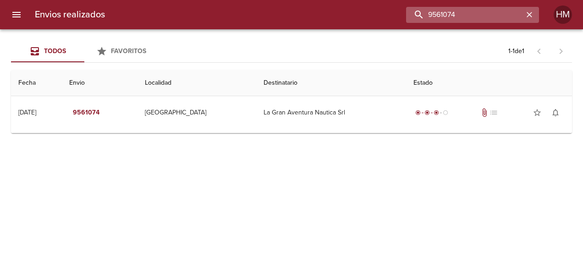
paste input "6"
click at [459, 12] on input "9561064" at bounding box center [464, 15] width 117 height 16
paste input "47"
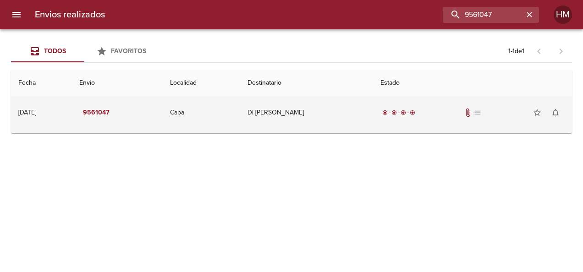
click at [332, 108] on td "Di [PERSON_NAME]" at bounding box center [306, 112] width 133 height 33
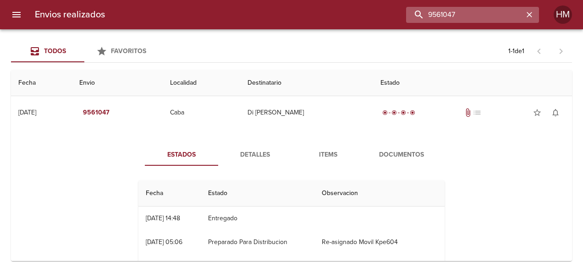
click at [475, 16] on input "9561047" at bounding box center [464, 15] width 117 height 16
paste input "55812"
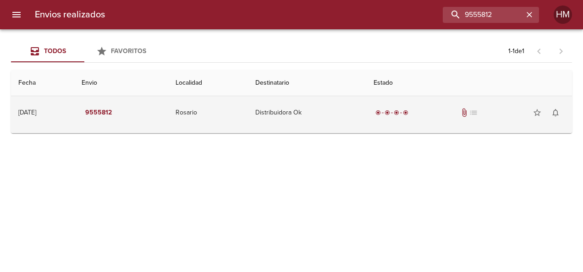
click at [359, 111] on td "Distribuidora Ok" at bounding box center [307, 112] width 118 height 33
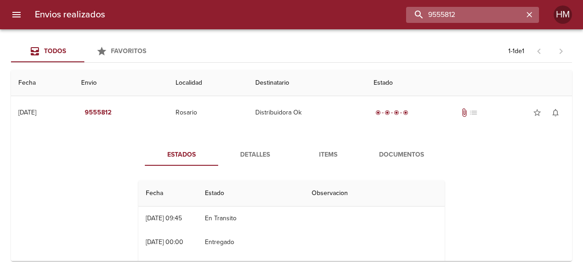
click at [485, 18] on input "9555812" at bounding box center [464, 15] width 117 height 16
paste input "25"
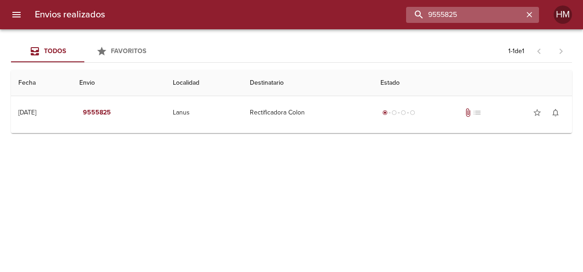
click at [463, 11] on input "9555825" at bounding box center [464, 15] width 117 height 16
paste input "Recuperando datos. Espere unos segundos e intente cortar o copiar de nuevo."
type input "Recuperando datos. Espere unos segundos e intente cortar o copiar de nuevo."
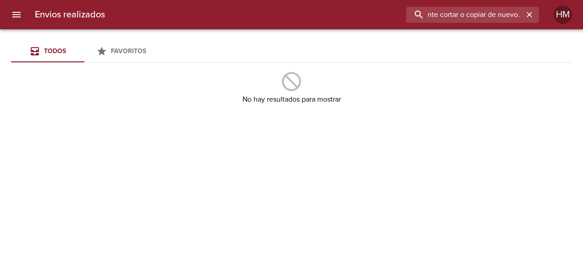
scroll to position [0, 0]
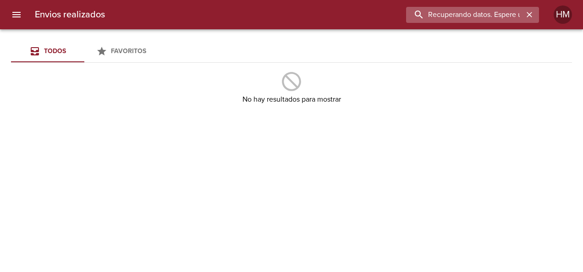
click at [461, 18] on input "Recuperando datos. Espere unos segundos e intente cortar o copiar de nuevo." at bounding box center [464, 15] width 117 height 16
click at [528, 14] on icon "button" at bounding box center [529, 14] width 9 height 9
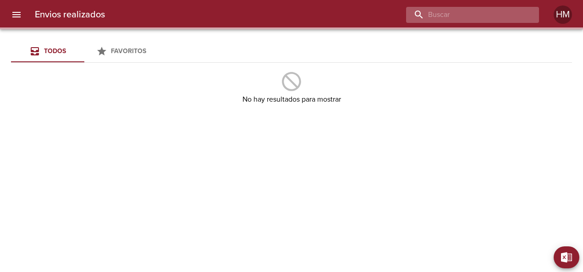
click at [468, 19] on input "buscar" at bounding box center [464, 15] width 117 height 16
paste input "9555844"
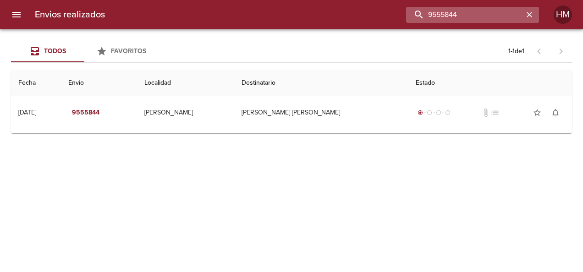
click at [479, 18] on input "9555844" at bounding box center [464, 15] width 117 height 16
paste input "61"
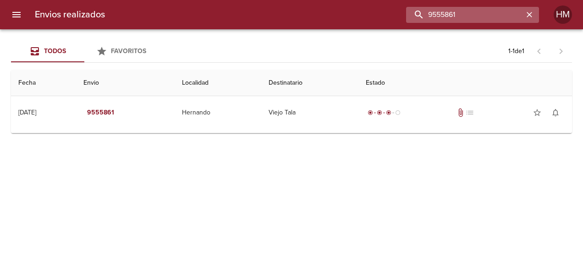
click at [451, 10] on input "9555861" at bounding box center [464, 15] width 117 height 16
paste input "34"
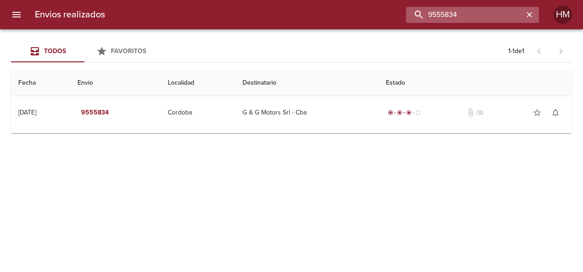
click at [459, 14] on input "9555834" at bounding box center [464, 15] width 117 height 16
paste input "51"
type input "9555851"
